Goal: Task Accomplishment & Management: Complete application form

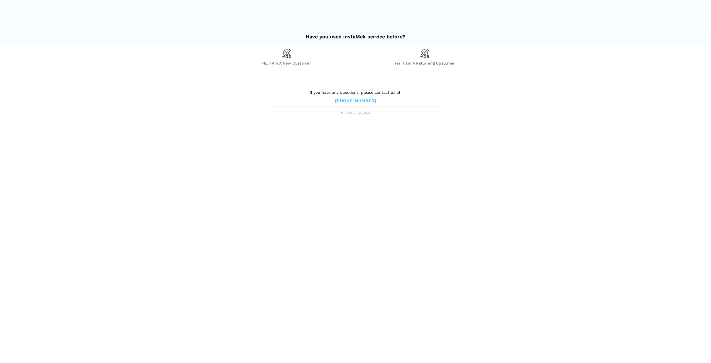
click at [297, 59] on div "No, I am a new customer" at bounding box center [286, 57] width 129 height 27
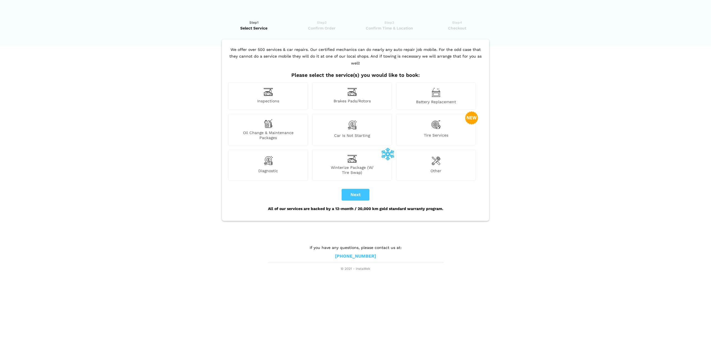
click at [432, 120] on img at bounding box center [436, 124] width 9 height 11
click at [355, 189] on button "Next" at bounding box center [356, 195] width 28 height 12
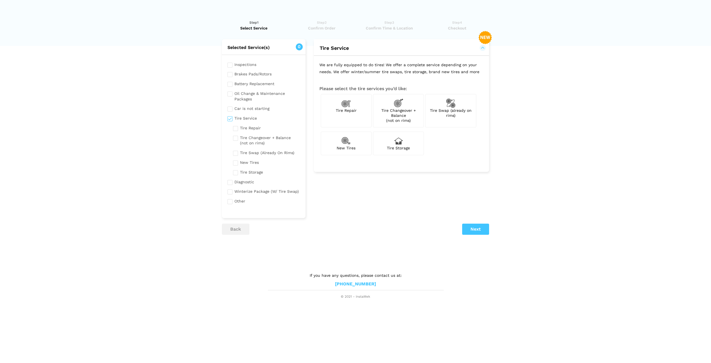
click at [230, 119] on input "checkbox" at bounding box center [264, 117] width 73 height 7
checkbox input "false"
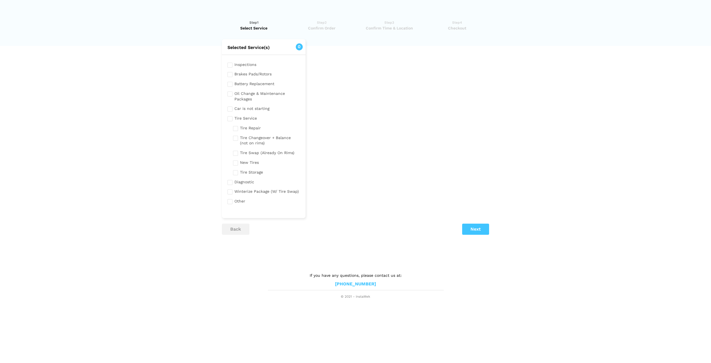
click at [232, 183] on input "checkbox" at bounding box center [264, 181] width 73 height 7
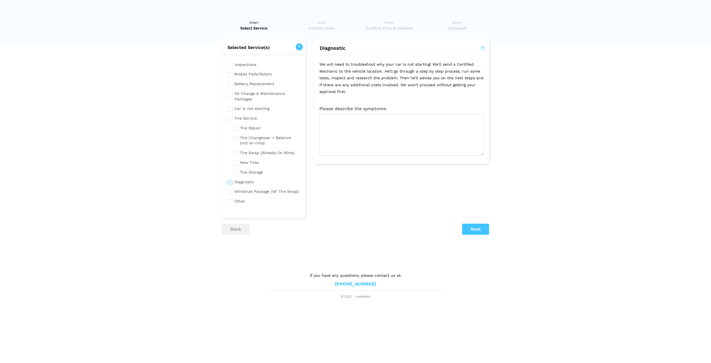
click at [232, 183] on input "checkbox" at bounding box center [264, 181] width 73 height 7
checkbox input "false"
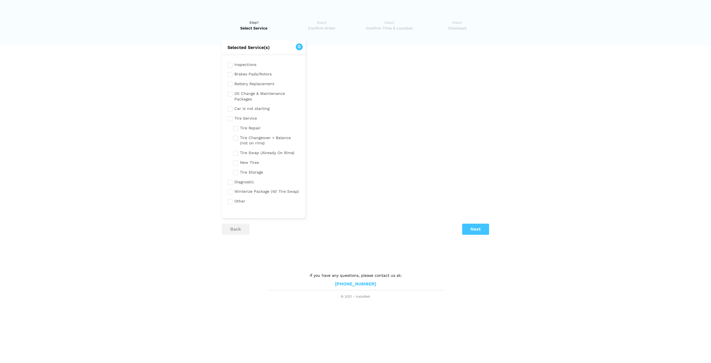
click at [243, 59] on div "Inspections Brakes Pads/Rotors Battery Replacement Oil Change & Maintenance Pac…" at bounding box center [264, 134] width 84 height 158
click at [243, 63] on input "checkbox" at bounding box center [264, 64] width 73 height 7
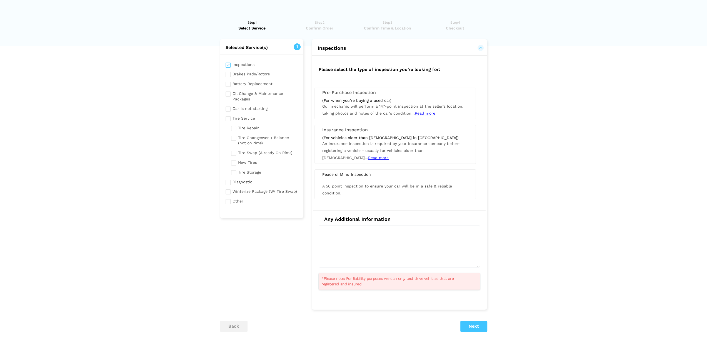
click at [243, 63] on input "checkbox" at bounding box center [262, 64] width 73 height 7
checkbox input "false"
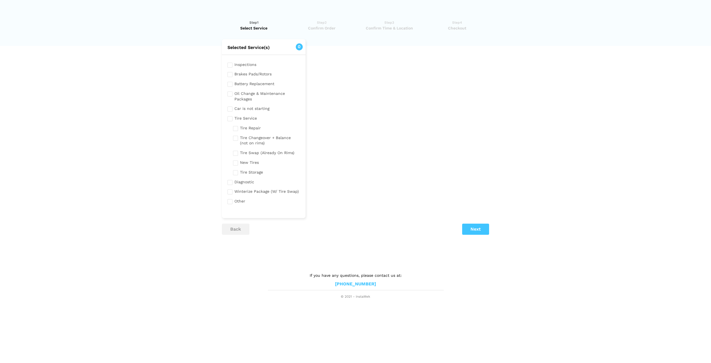
click at [237, 202] on input "checkbox" at bounding box center [264, 200] width 73 height 7
checkbox input "true"
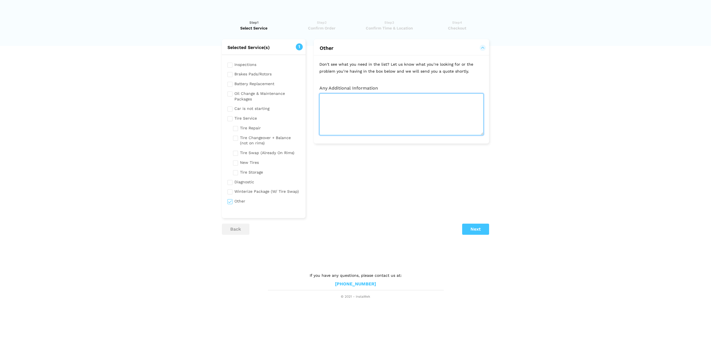
click at [397, 126] on textarea at bounding box center [402, 114] width 164 height 42
click at [358, 105] on textarea at bounding box center [402, 114] width 164 height 42
click at [358, 104] on textarea at bounding box center [402, 114] width 164 height 42
paste textarea "Loud rattling/growling noise. Noise gets much louder when veering left. Noise i…"
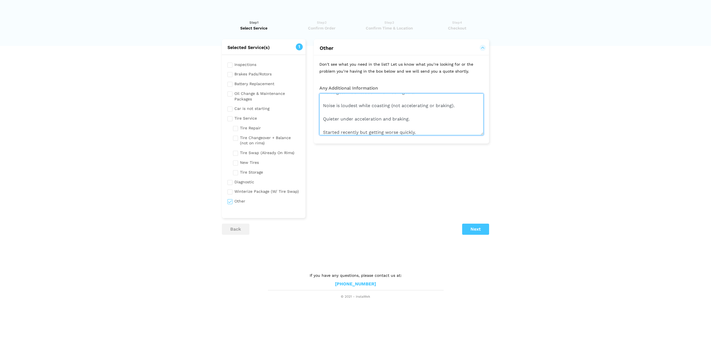
click at [370, 112] on textarea "I believe I have a bearing issue - is that something you can help with? Here ar…" at bounding box center [402, 114] width 164 height 42
paste textarea "Noise is tied to vehicle speed, not engine RPM (revving in neutral doesn’t caus…"
type textarea "I believe I have a bearing issue - is that something you can help with? Here ar…"
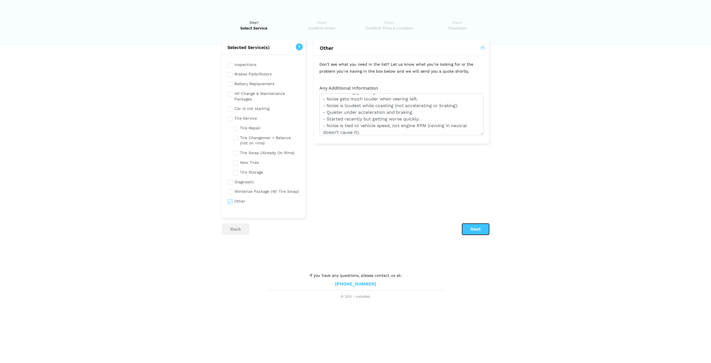
click at [484, 226] on button "Next" at bounding box center [475, 228] width 27 height 11
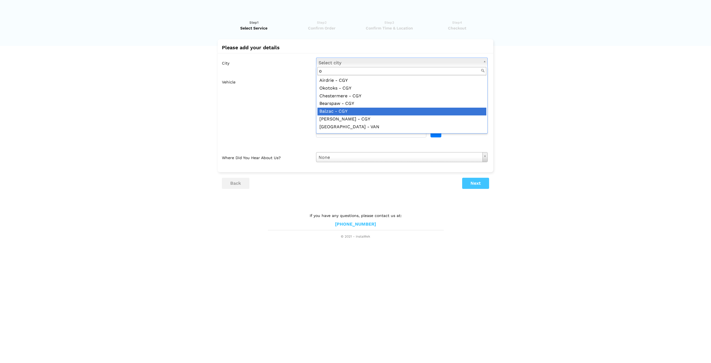
scroll to position [0, 0]
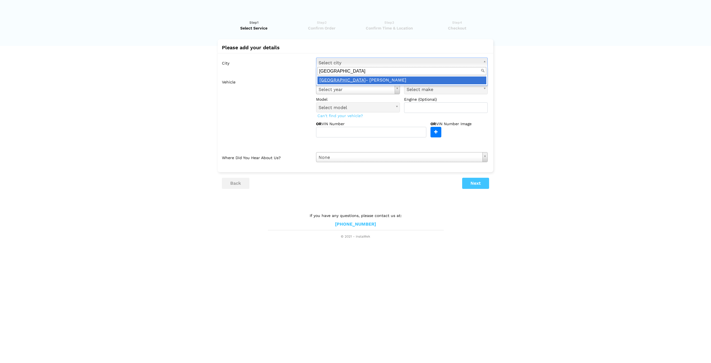
type input "[GEOGRAPHIC_DATA]"
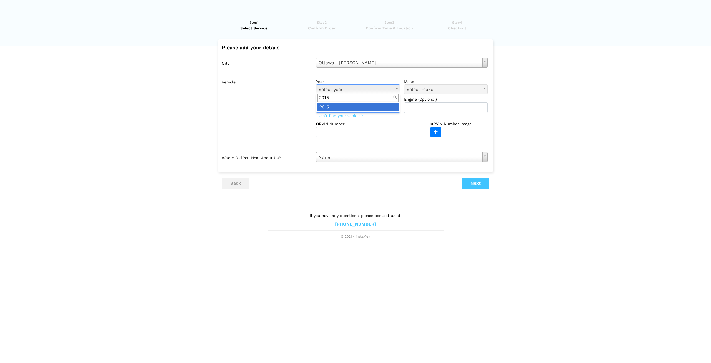
type input "2015"
type input "keep"
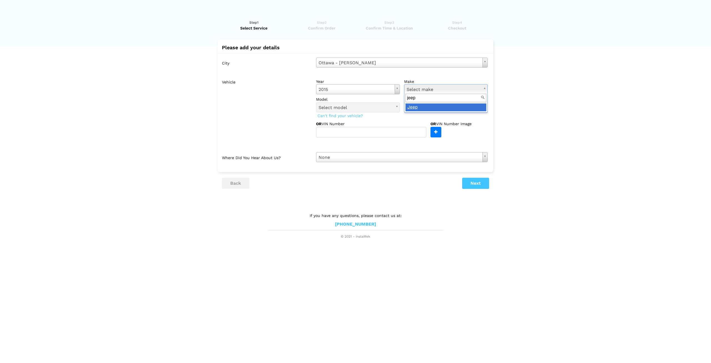
type input "jeep"
click at [424, 109] on input "text" at bounding box center [446, 107] width 84 height 11
type input "4cyl"
click at [474, 135] on div "OR VIN Number Image" at bounding box center [459, 129] width 57 height 16
click at [470, 180] on button "Next" at bounding box center [475, 183] width 27 height 11
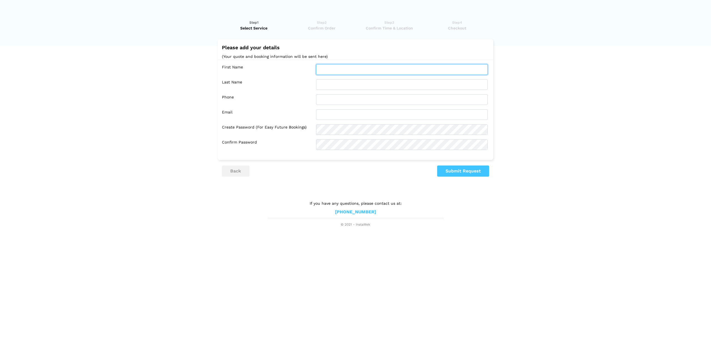
click at [334, 65] on input "text" at bounding box center [402, 69] width 172 height 11
type input "[PERSON_NAME]"
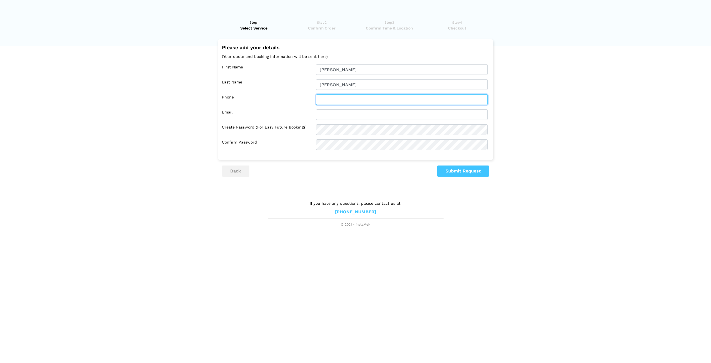
type input "6138627032"
type input "[EMAIL_ADDRESS][DOMAIN_NAME]"
click at [468, 170] on button "Submit Request" at bounding box center [463, 170] width 52 height 11
